Goal: Navigation & Orientation: Find specific page/section

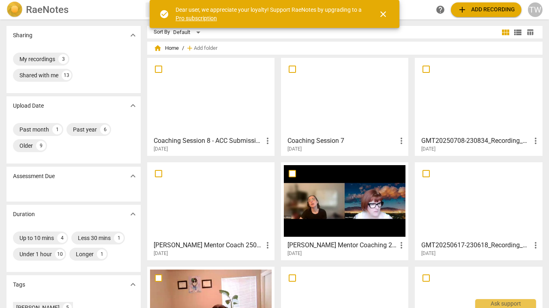
click at [368, 39] on div "Sort By Default view_module view_list table_chart home Home / add Add folder Co…" at bounding box center [348, 214] width 402 height 377
click at [383, 15] on span "close" at bounding box center [383, 14] width 10 height 10
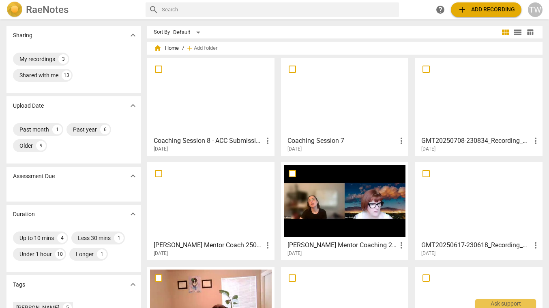
click at [236, 252] on div "[DATE]" at bounding box center [213, 253] width 119 height 7
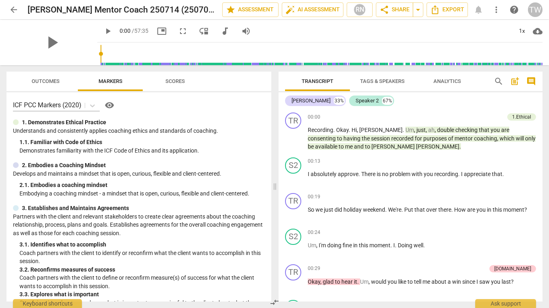
click at [6, 8] on span "arrow_back" at bounding box center [13, 10] width 15 height 10
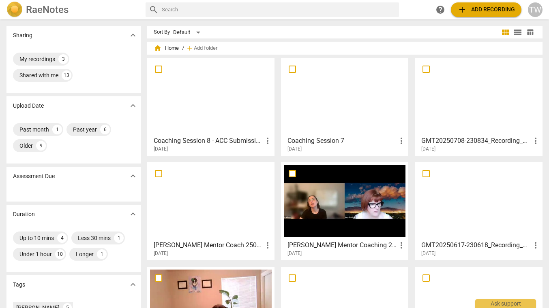
click at [367, 252] on div "[DATE]" at bounding box center [346, 253] width 119 height 7
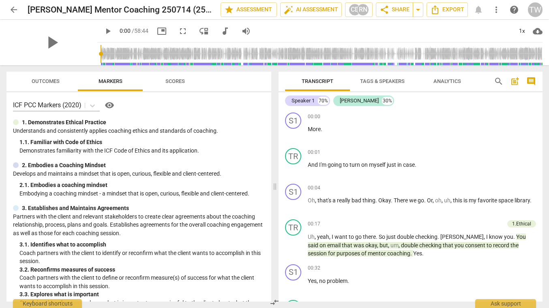
click at [8, 9] on span "arrow_back" at bounding box center [13, 10] width 15 height 10
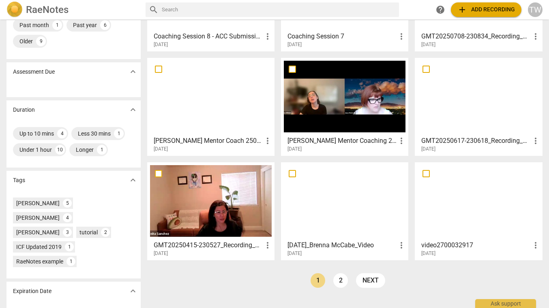
scroll to position [118, 0]
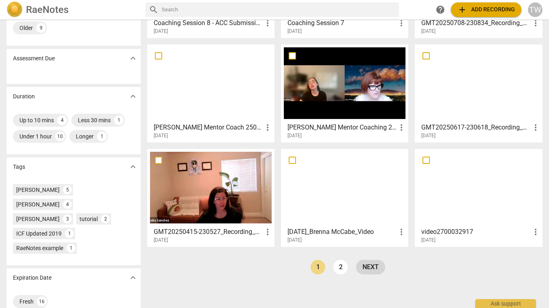
click at [371, 268] on link "next" at bounding box center [370, 267] width 29 height 15
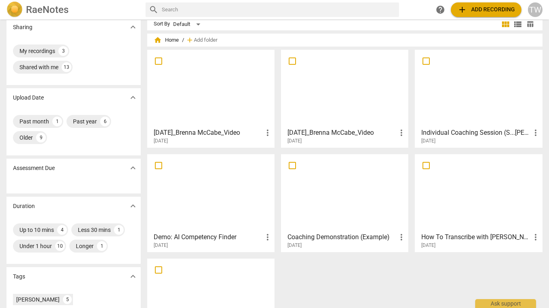
scroll to position [118, 0]
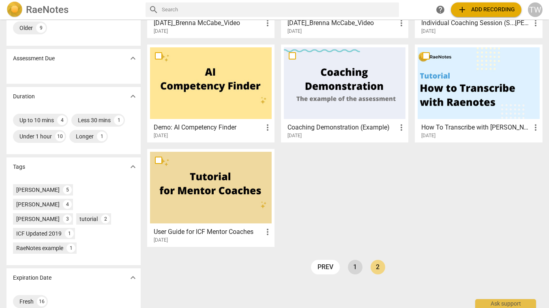
click at [350, 266] on link "1" at bounding box center [355, 267] width 15 height 15
